Goal: Task Accomplishment & Management: Manage account settings

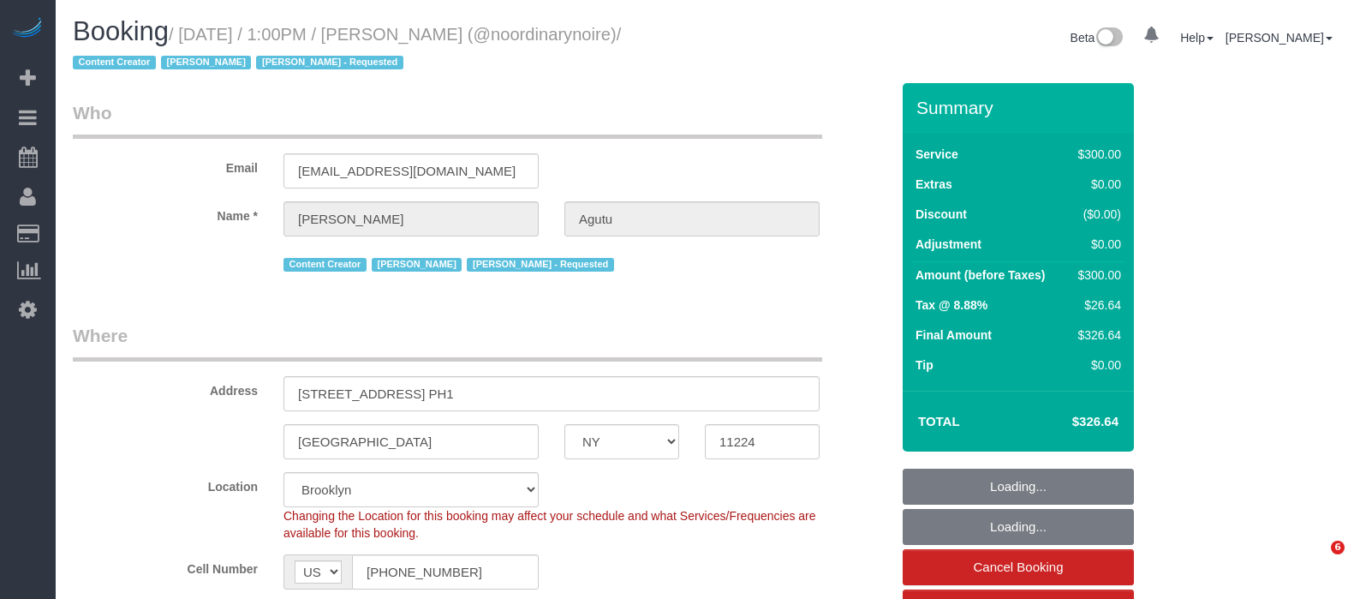
select select "NY"
select select "string:stripe-pm_1Qtlp64VGloSiKo733NsjsRb"
select select "object:833"
select select "spot1"
select select "number:61"
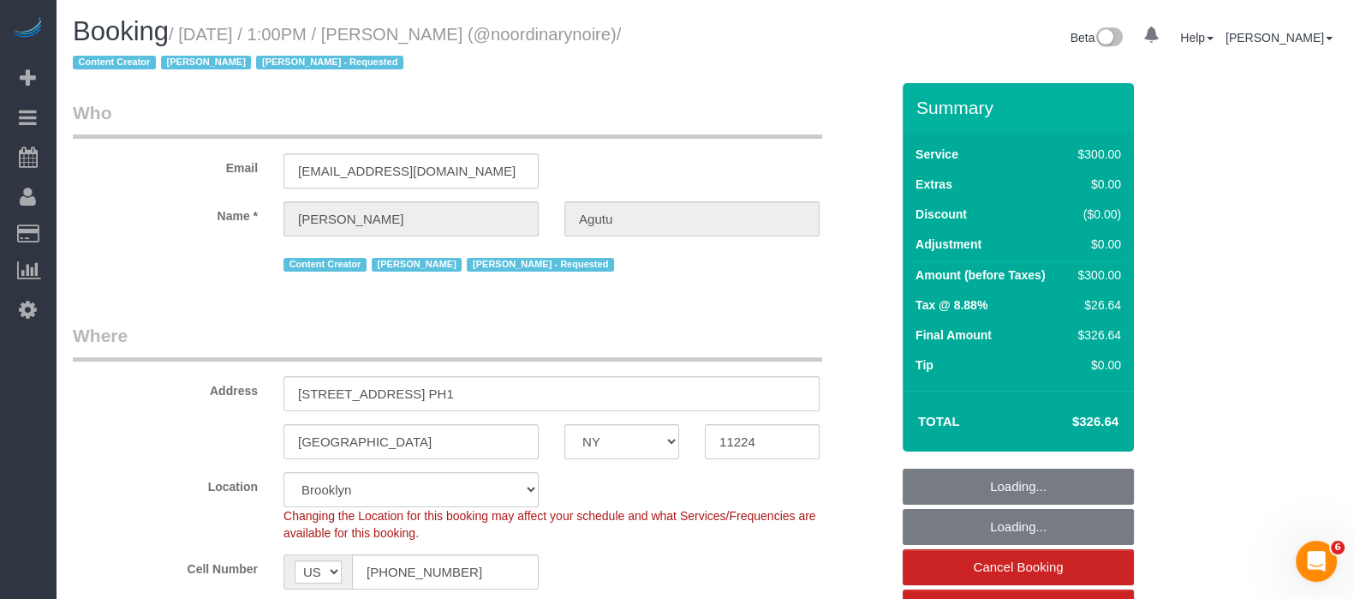
select select "number:74"
select select "number:15"
select select "number:5"
select select "2"
select select "150"
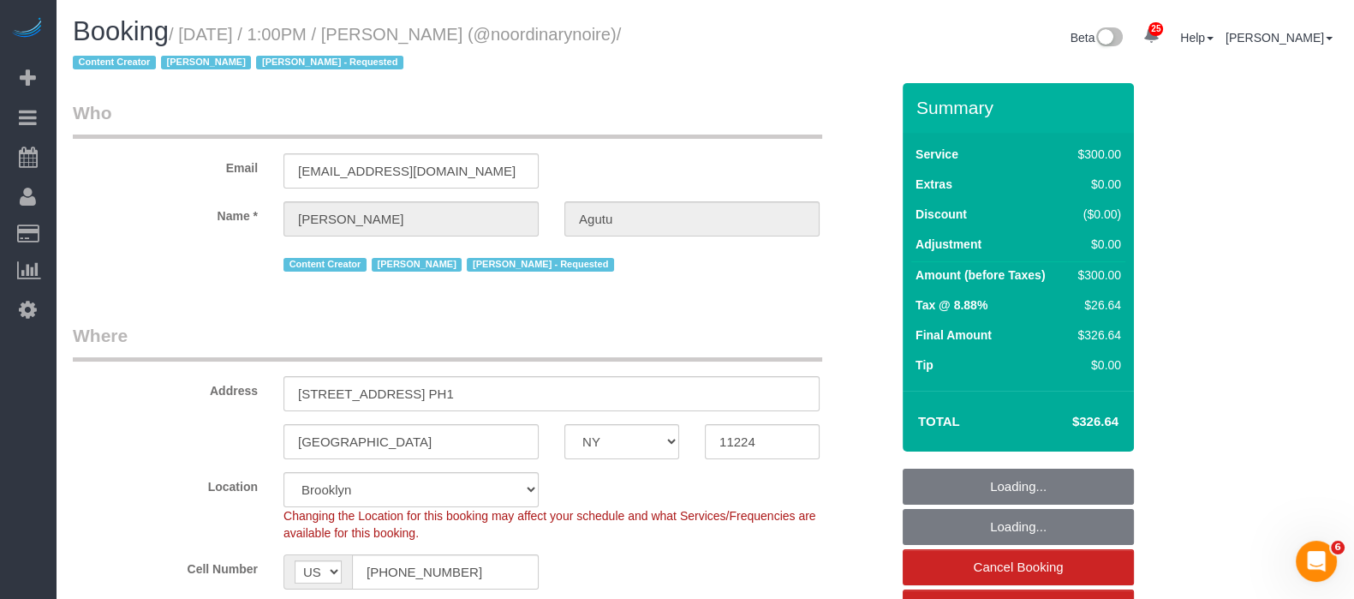
select select "object:1304"
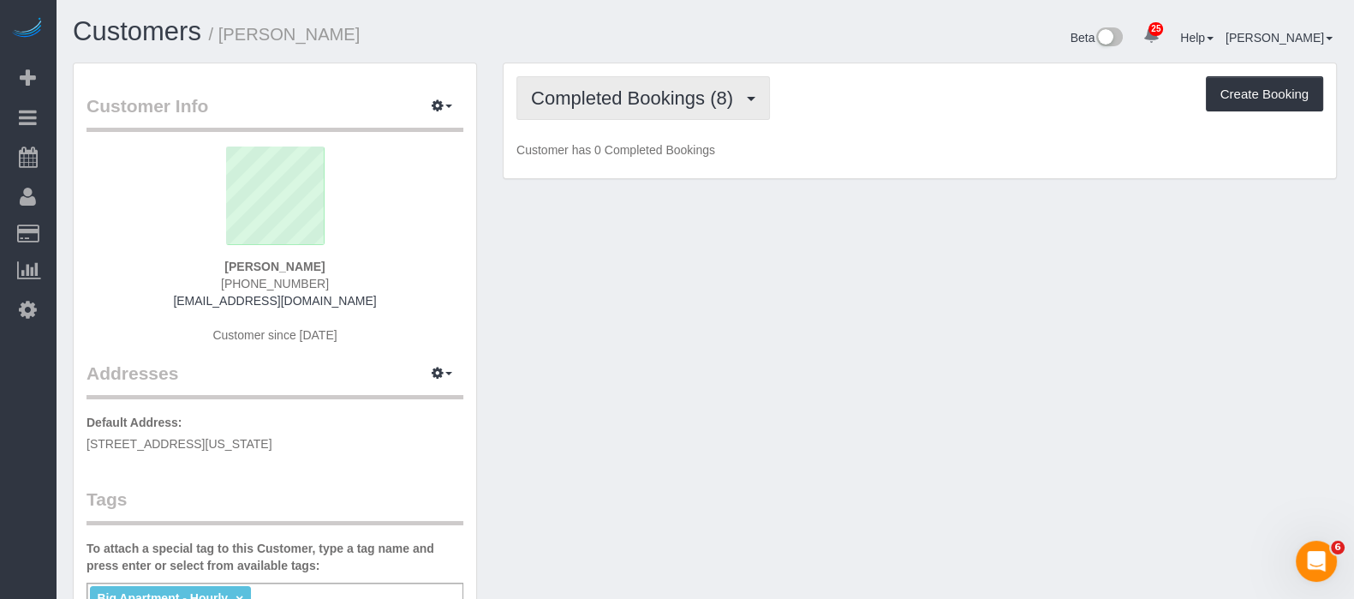
drag, startPoint x: 732, startPoint y: 92, endPoint x: 725, endPoint y: 99, distance: 10.9
click at [732, 92] on span "Completed Bookings (8)" at bounding box center [636, 97] width 211 height 21
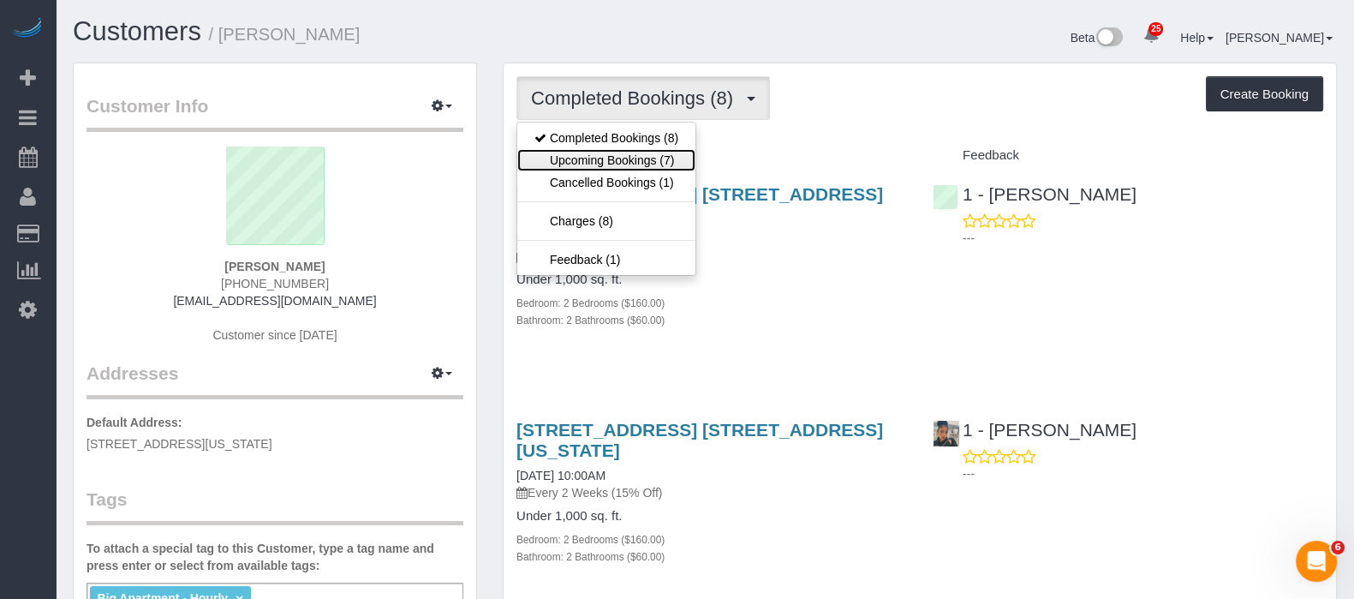
click at [639, 167] on link "Upcoming Bookings (7)" at bounding box center [606, 160] width 178 height 22
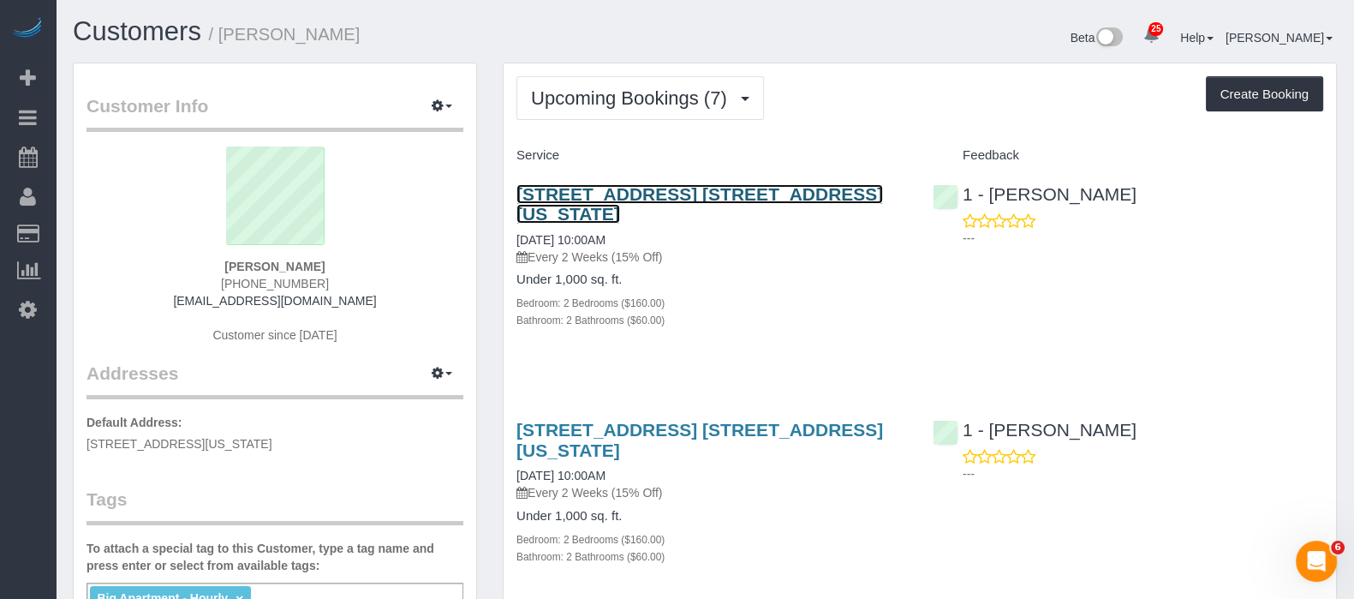
click at [759, 194] on link "215 W 28th Street, Apt. 10a, New York, NY 10001" at bounding box center [700, 203] width 367 height 39
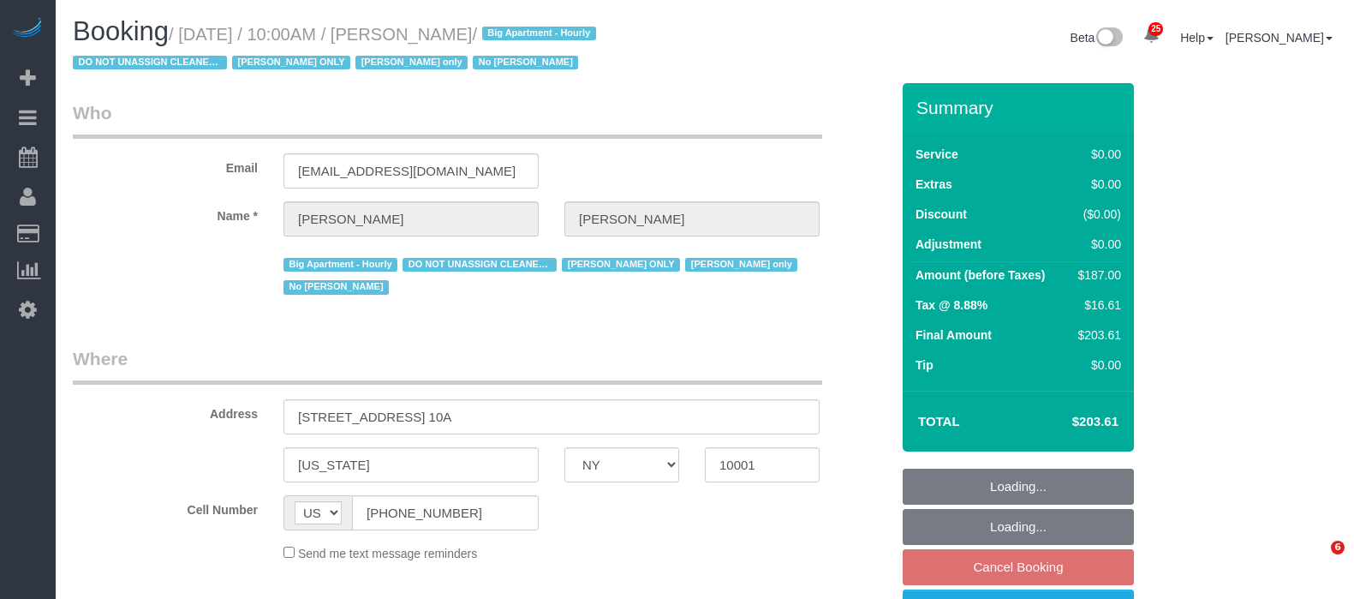
select select "NY"
select select "object:978"
select select "number:89"
select select "number:73"
select select "number:15"
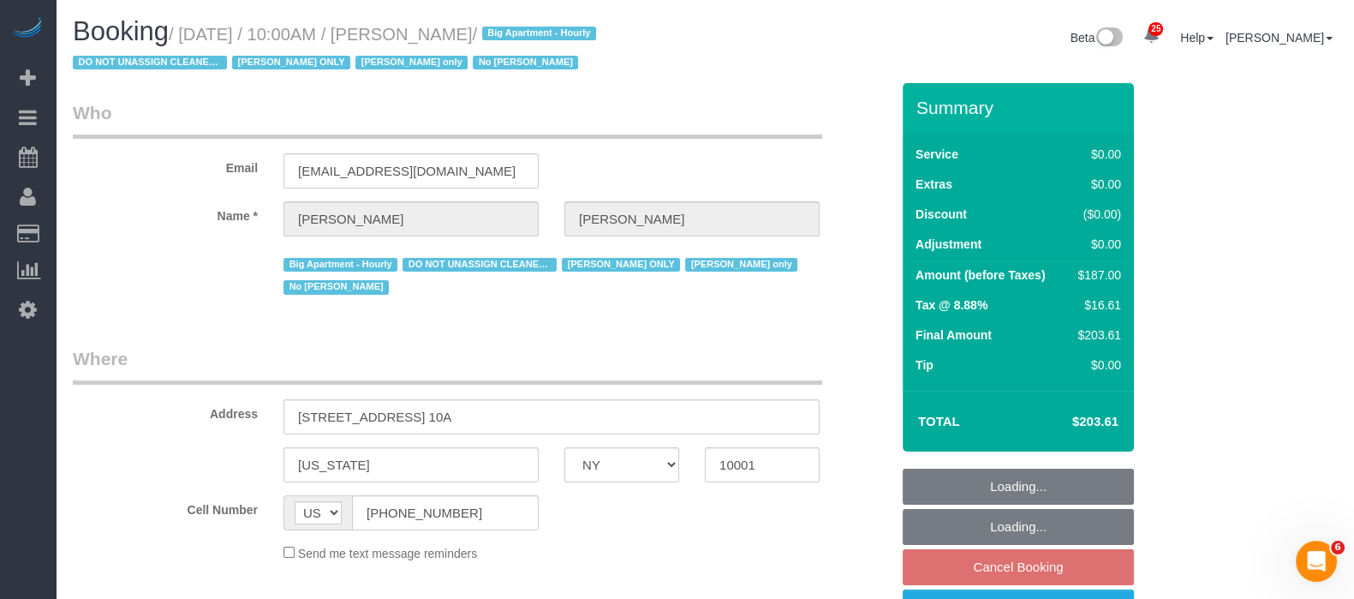
select select "number:5"
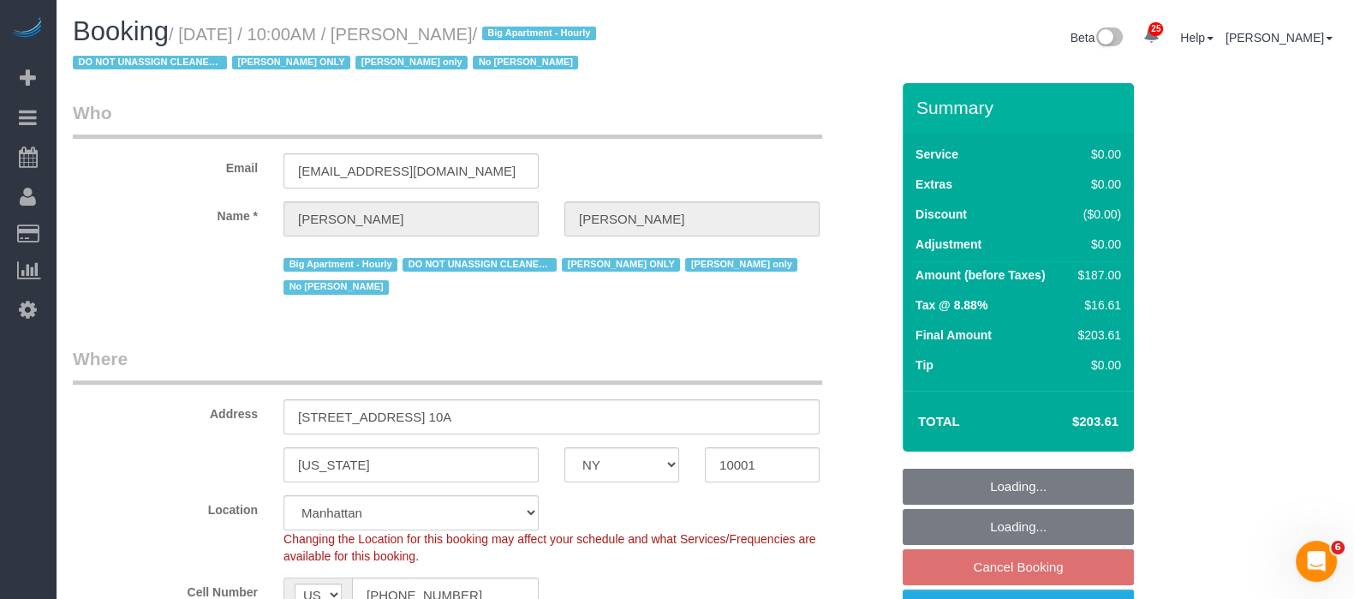
select select "string:stripe-pm_1RRmor4VGloSiKo75q03orw4"
select select "2"
select select "spot3"
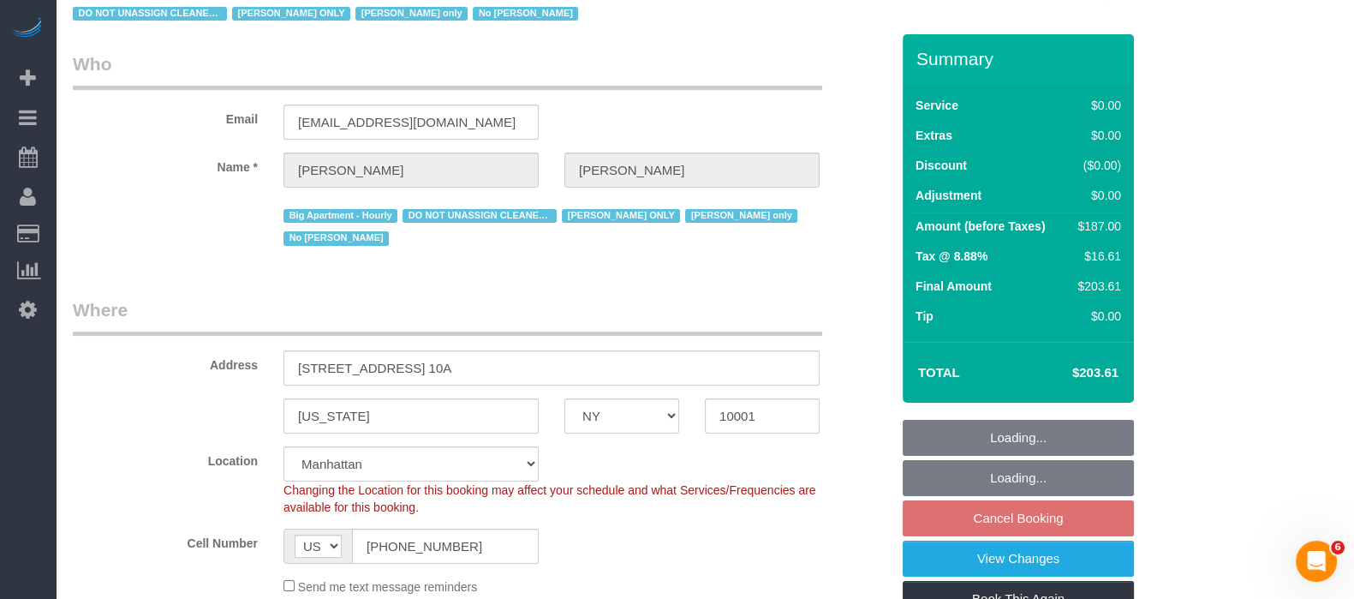
select select "object:1526"
select select "2"
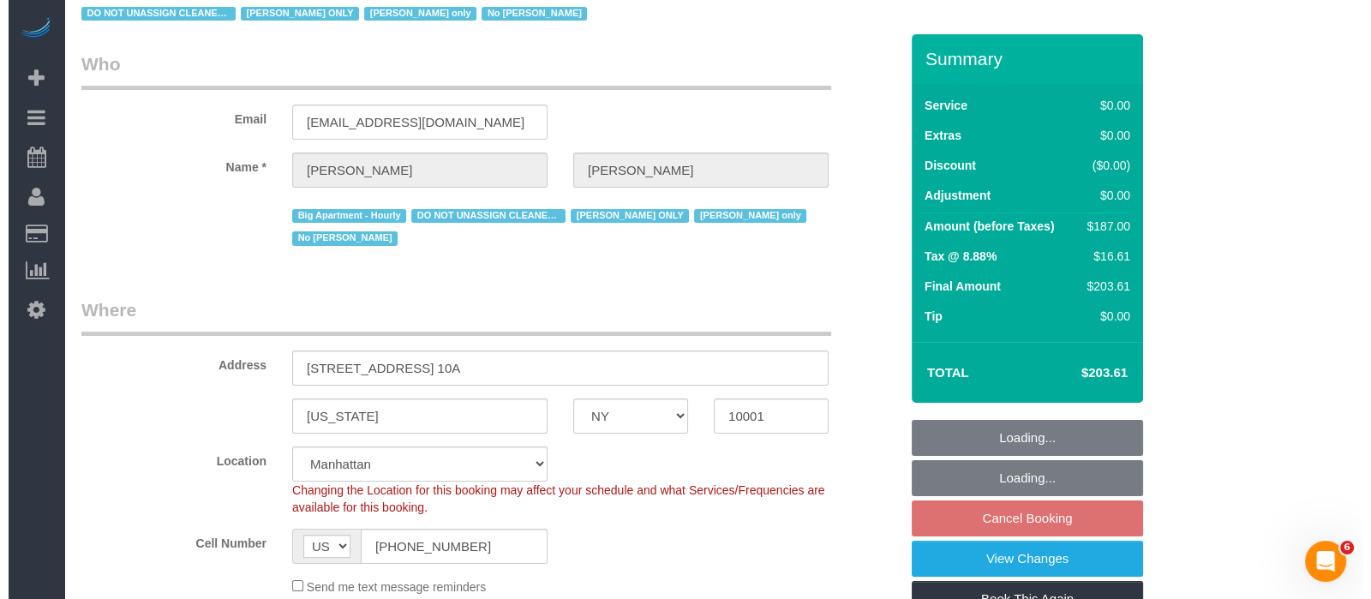
scroll to position [213, 0]
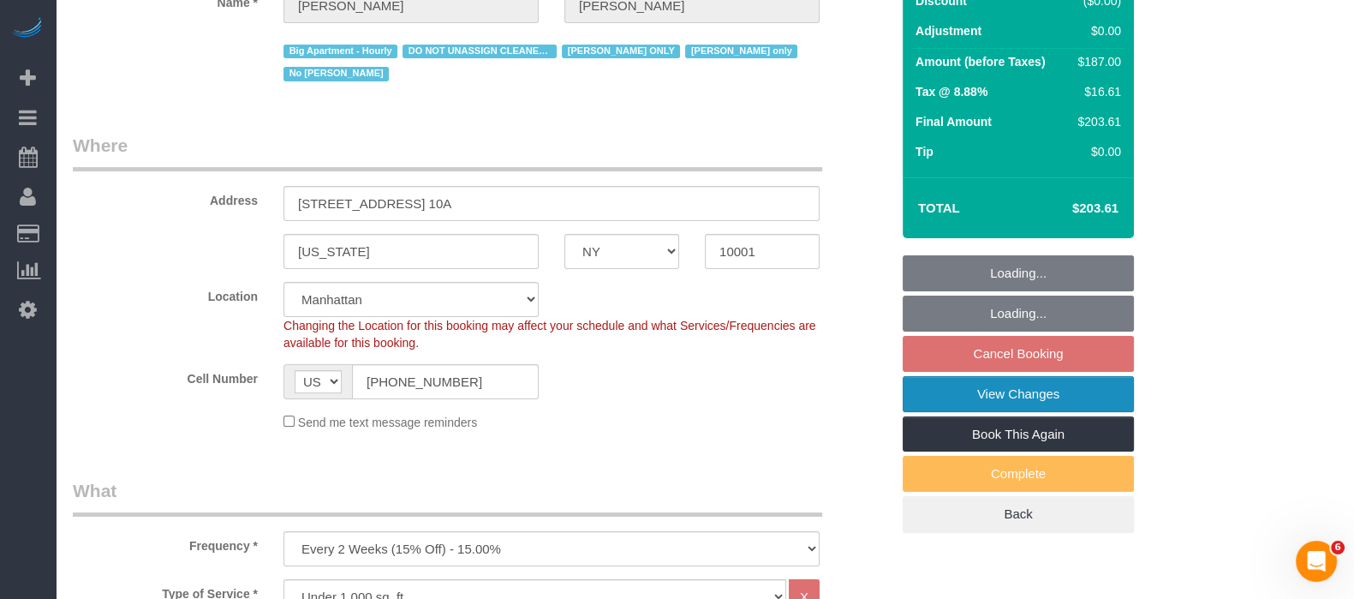
click at [1015, 390] on link "View Changes" at bounding box center [1018, 394] width 231 height 36
